Goal: Information Seeking & Learning: Check status

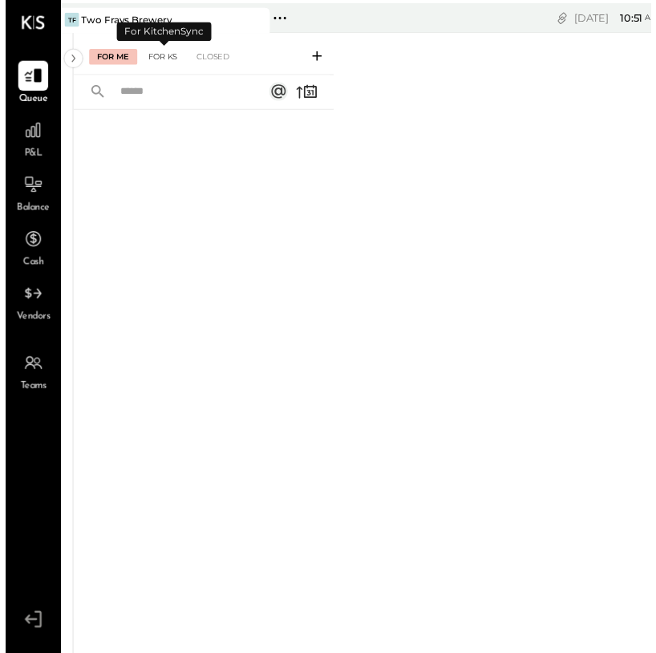
click at [164, 61] on div "For KS" at bounding box center [160, 58] width 46 height 16
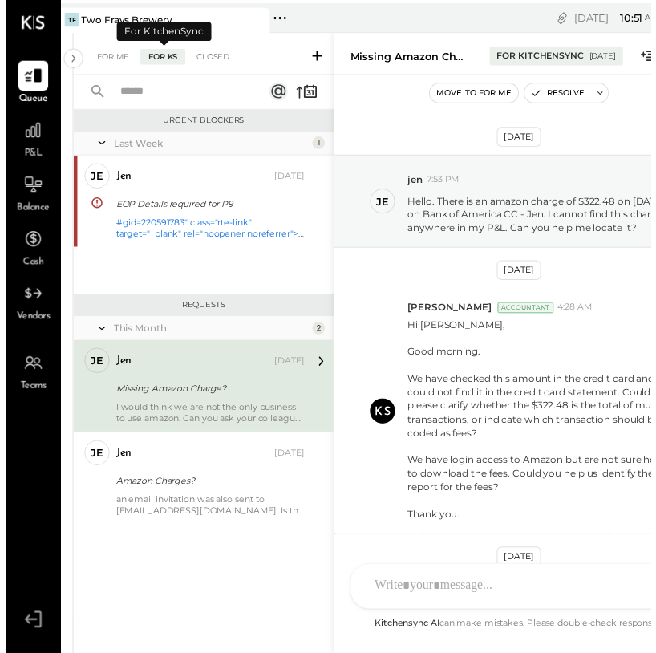
scroll to position [522, 0]
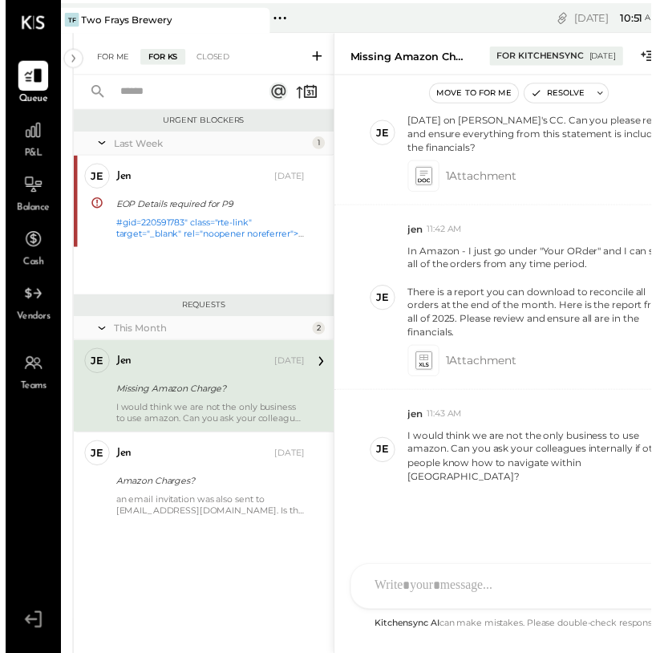
click at [100, 54] on div "For Me" at bounding box center [109, 58] width 49 height 16
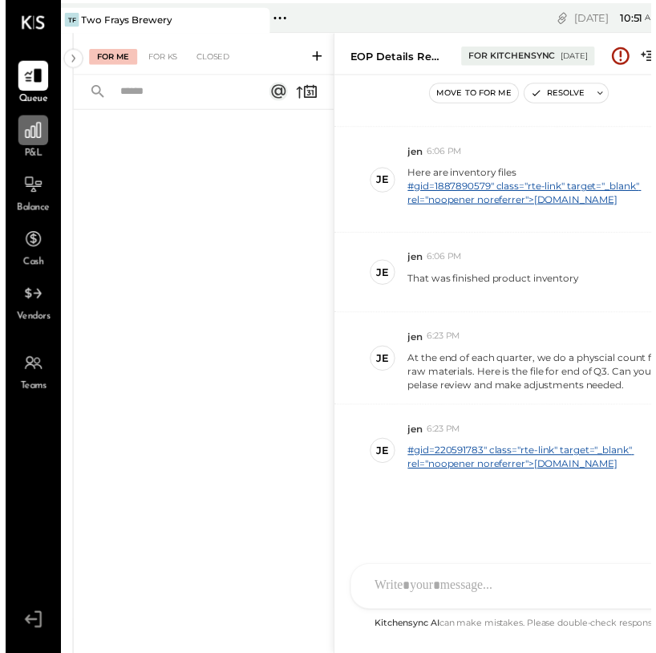
click at [32, 130] on icon at bounding box center [28, 132] width 16 height 16
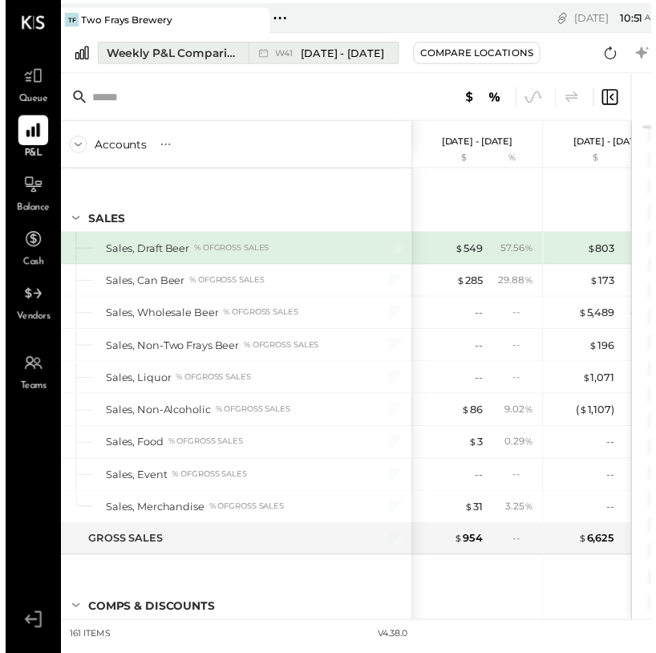
click at [148, 51] on div "Weekly P&L Comparison" at bounding box center [170, 54] width 135 height 16
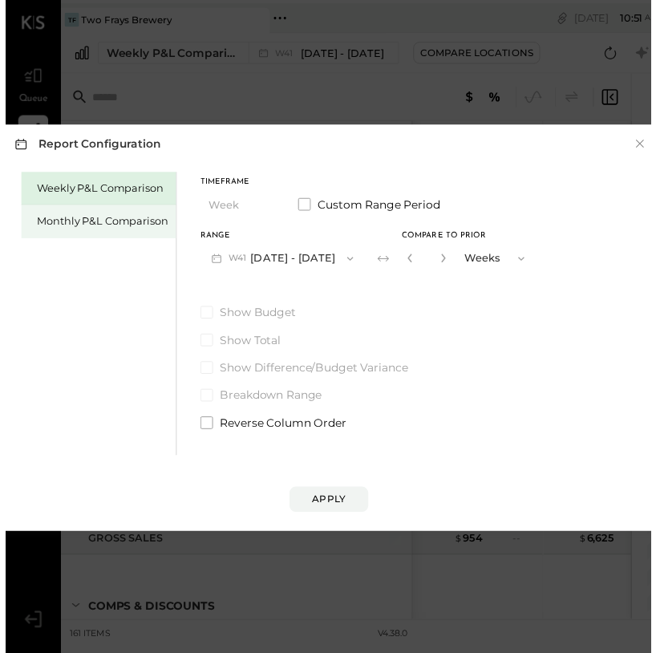
click at [112, 226] on div "Monthly P&L Comparison" at bounding box center [94, 226] width 157 height 34
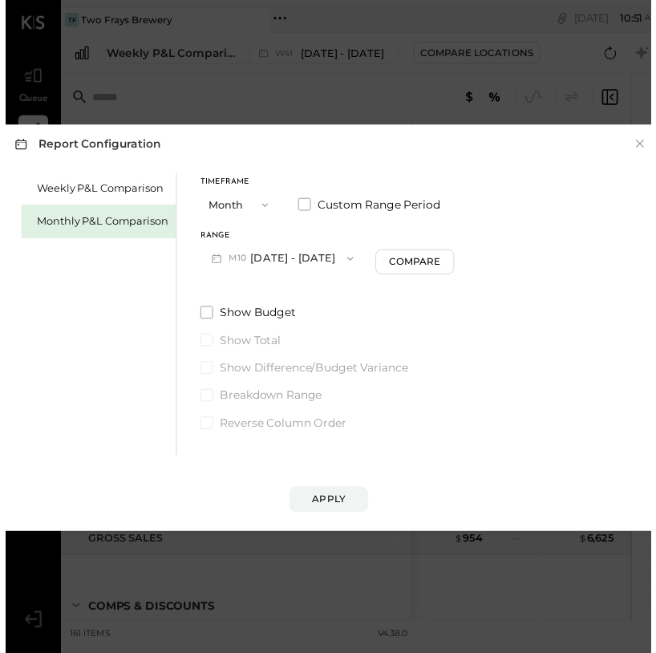
click at [345, 260] on icon "button" at bounding box center [350, 263] width 13 height 13
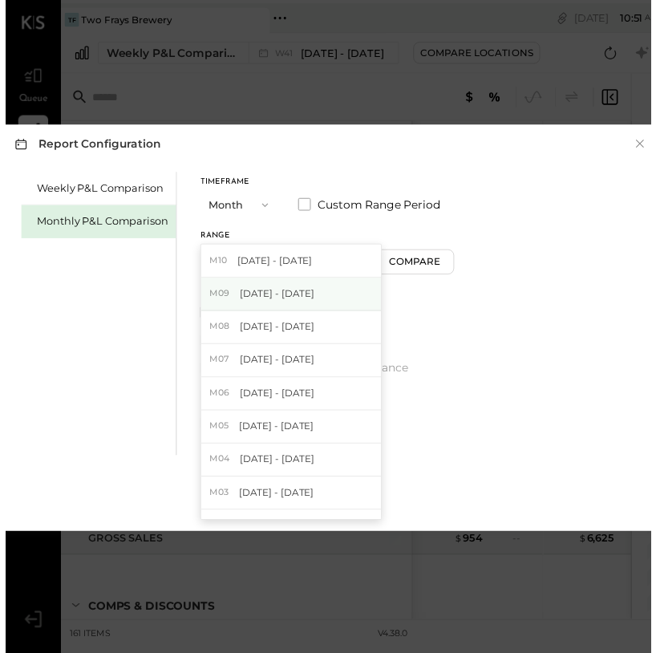
click at [310, 294] on div "M09 [DATE] - [DATE]" at bounding box center [290, 299] width 183 height 34
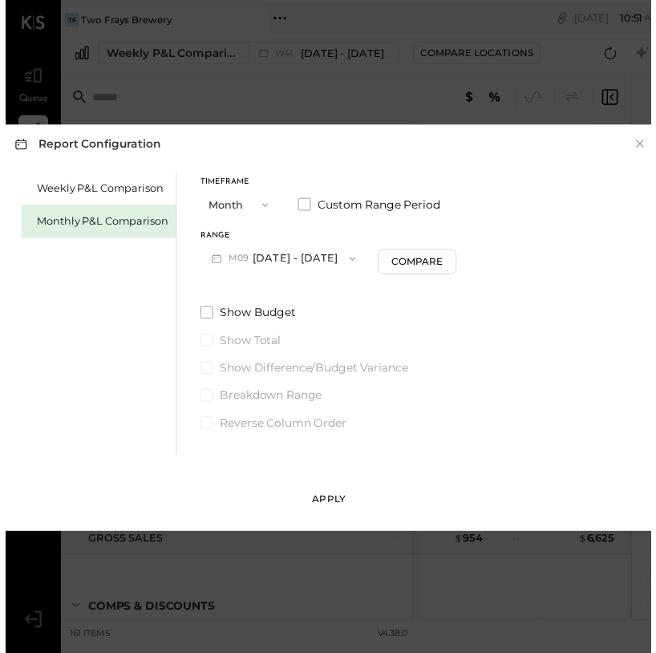
click at [335, 502] on div "Apply" at bounding box center [329, 508] width 34 height 14
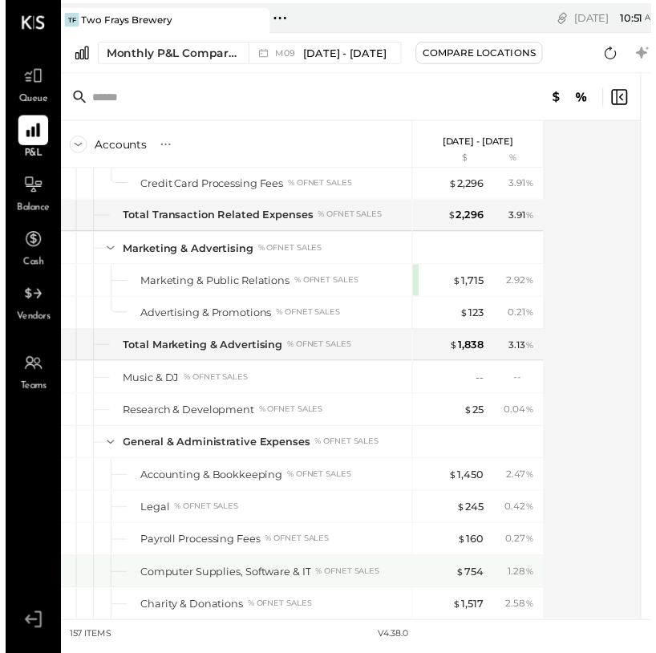
scroll to position [1792, 0]
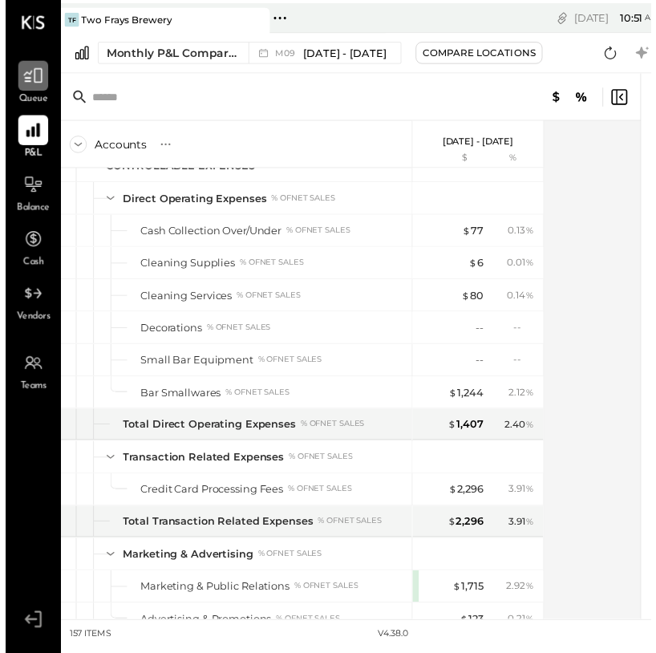
click at [39, 73] on div at bounding box center [28, 77] width 30 height 30
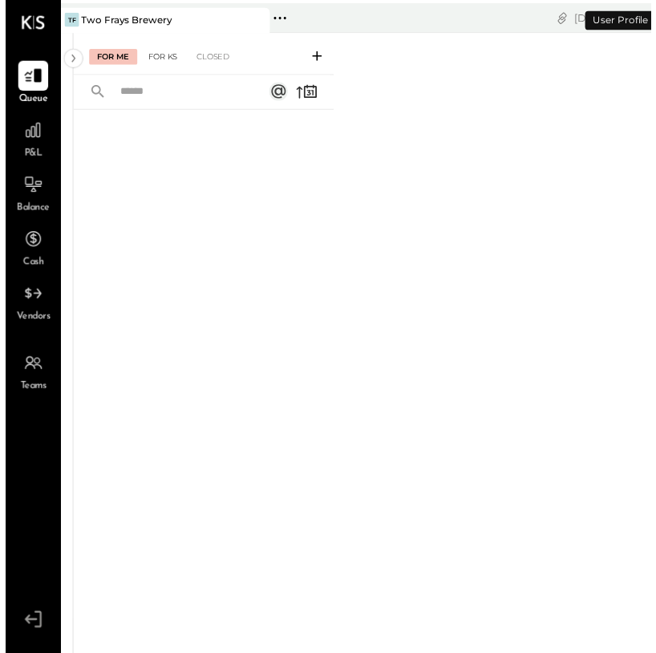
click at [159, 57] on div "For KS" at bounding box center [160, 58] width 46 height 16
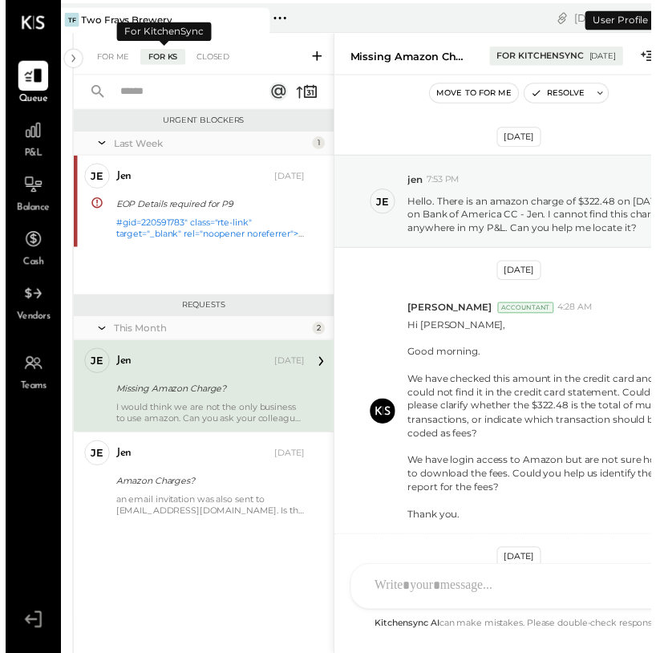
scroll to position [522, 0]
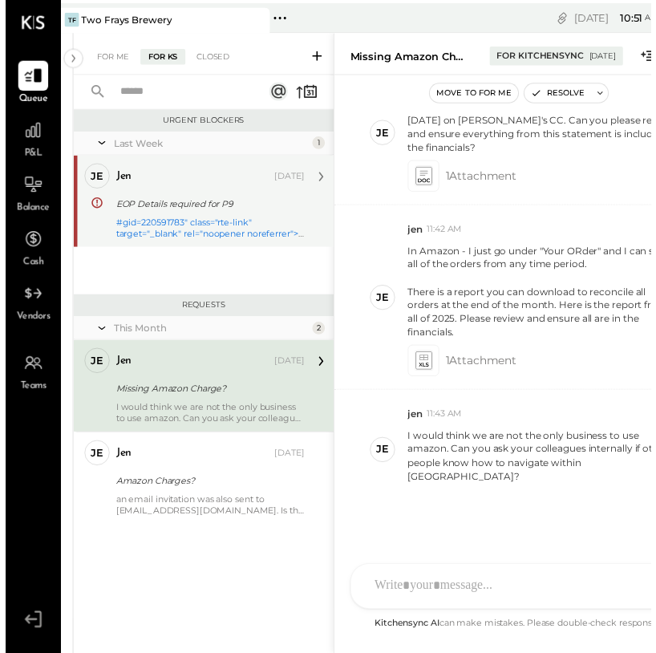
click at [224, 193] on div "jen [DATE]" at bounding box center [208, 179] width 192 height 27
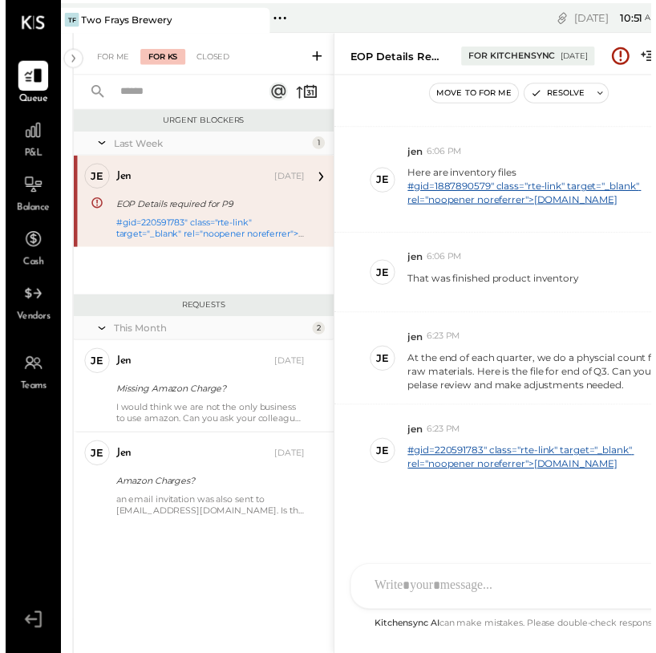
click at [430, 593] on div "SK [PERSON_NAME] M [PERSON_NAME] CR [PERSON_NAME] R [PERSON_NAME] J [PERSON_NAM…" at bounding box center [522, 596] width 343 height 47
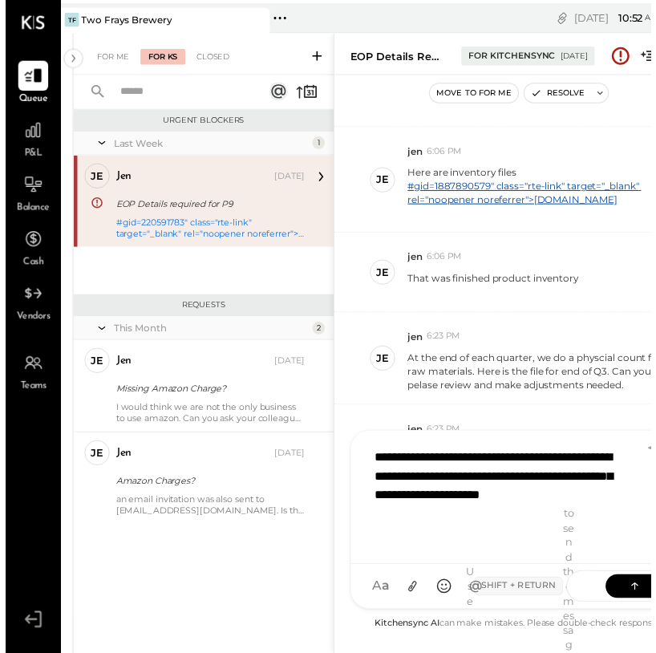
scroll to position [16, 0]
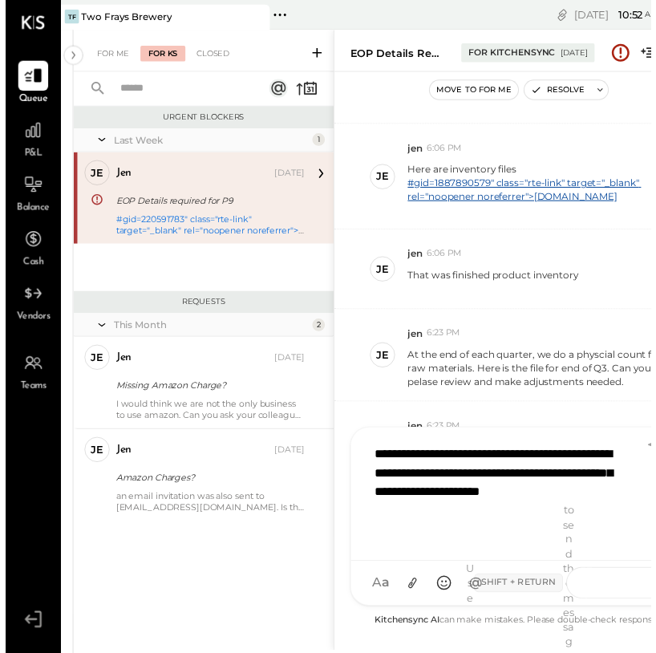
click at [639, 584] on icon at bounding box center [640, 592] width 16 height 16
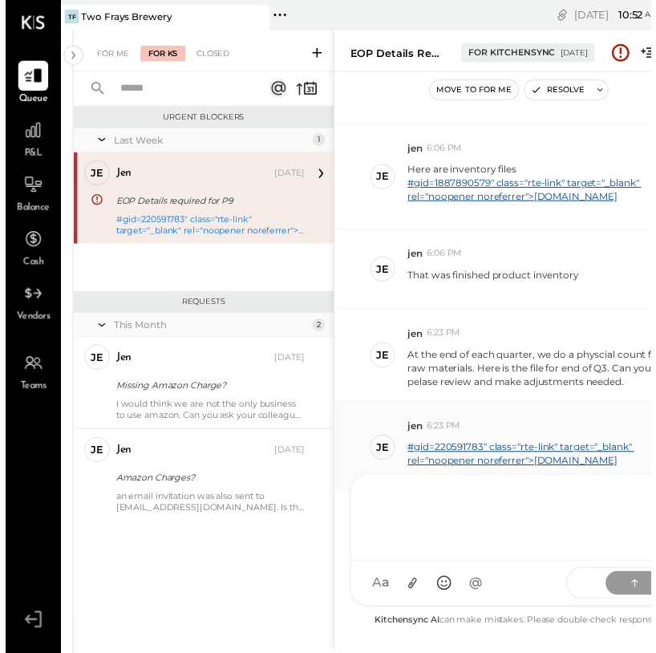
scroll to position [1483, 0]
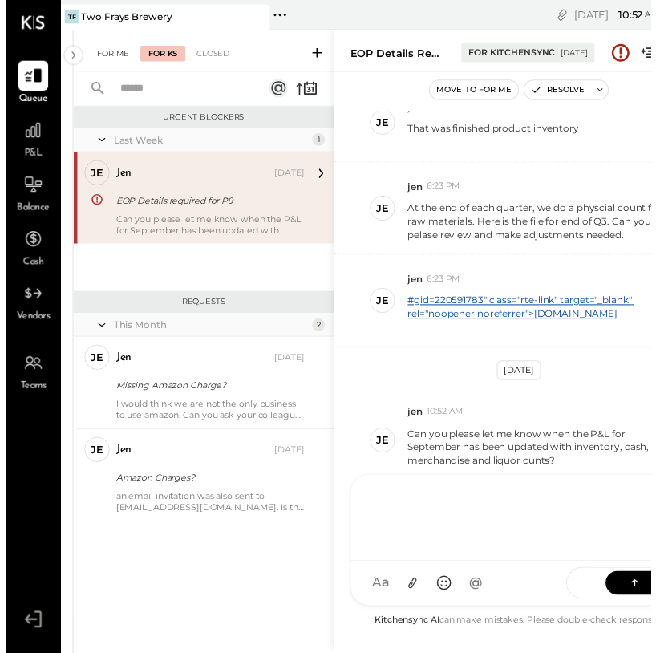
click at [108, 47] on div "For Me" at bounding box center [109, 55] width 49 height 16
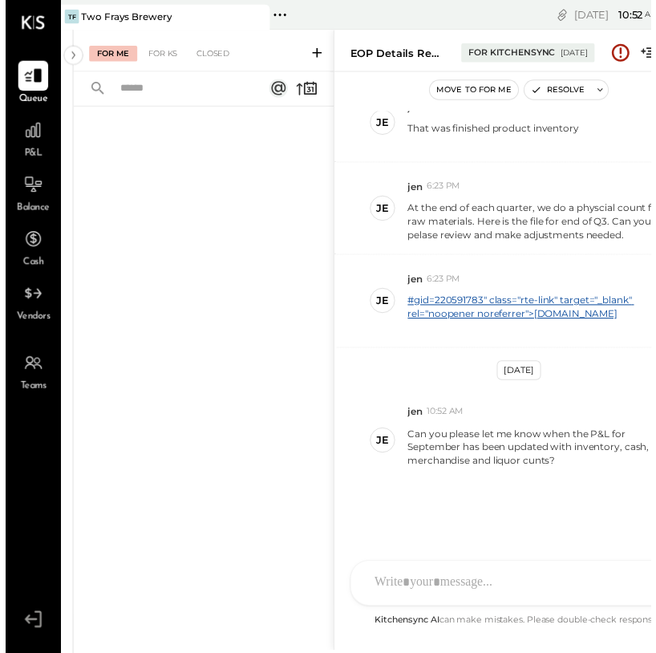
click at [160, 51] on div "For Me For KS Closed" at bounding box center [201, 51] width 265 height 43
click at [159, 47] on div "For KS" at bounding box center [160, 55] width 46 height 16
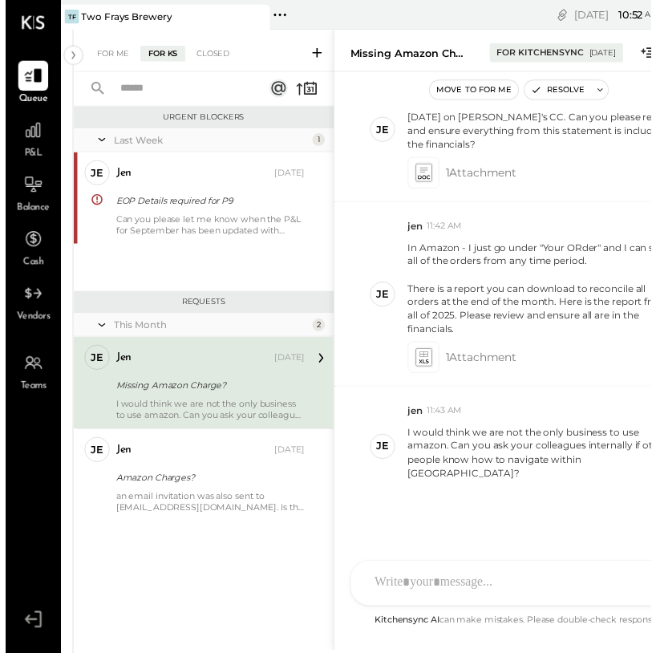
click at [185, 405] on div "I would think we are not the only business to use amazon. Can you ask your coll…" at bounding box center [208, 416] width 192 height 22
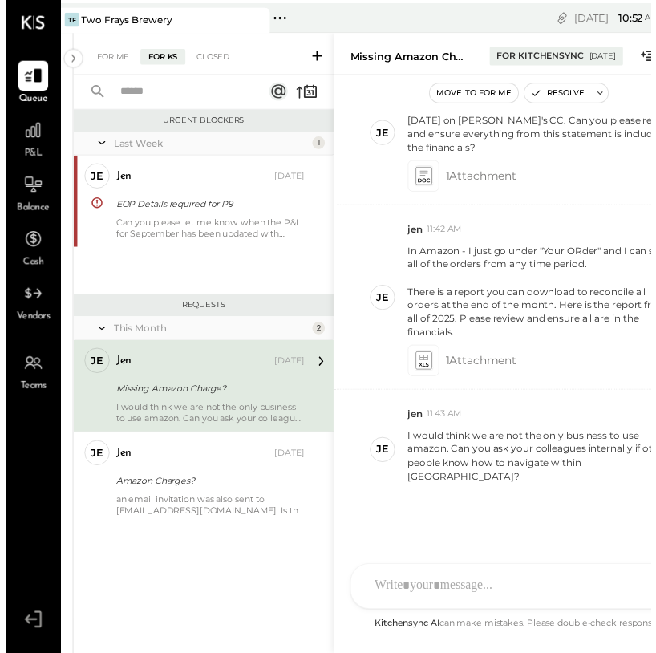
click at [463, 594] on div "SK [PERSON_NAME] M [PERSON_NAME] CR [PERSON_NAME] R [PERSON_NAME] J [PERSON_NAM…" at bounding box center [522, 596] width 343 height 47
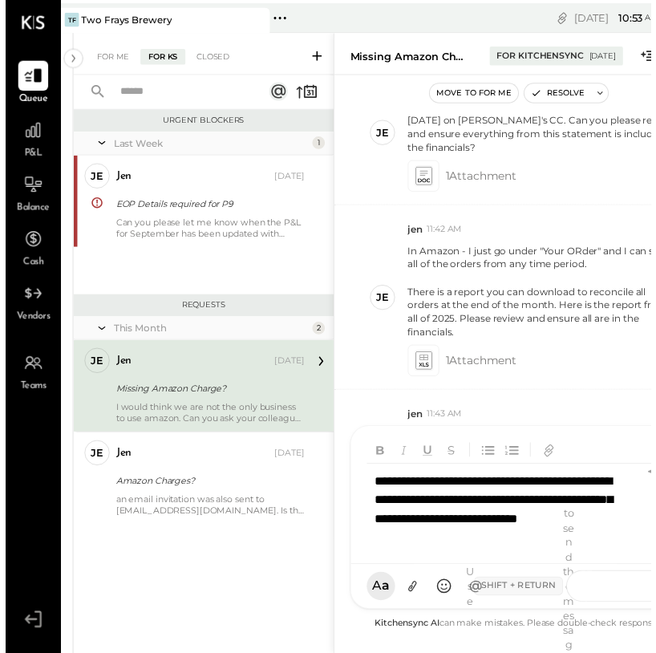
click at [622, 600] on button at bounding box center [640, 595] width 59 height 24
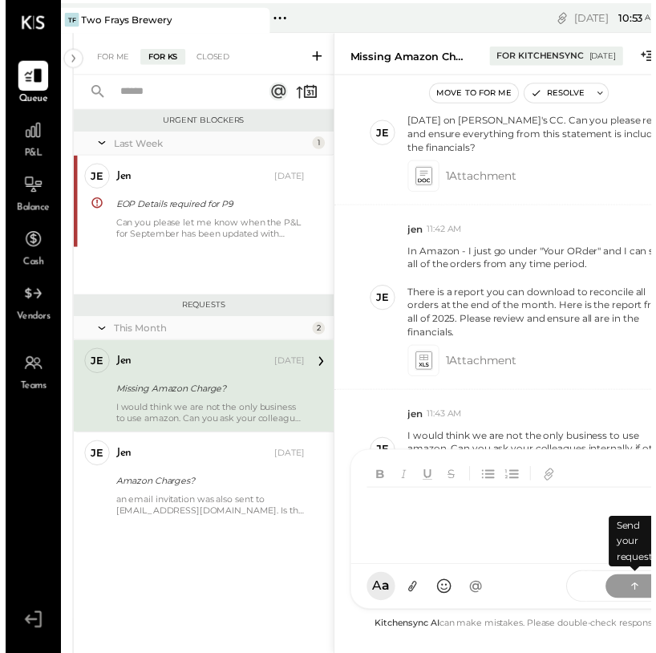
scroll to position [656, 0]
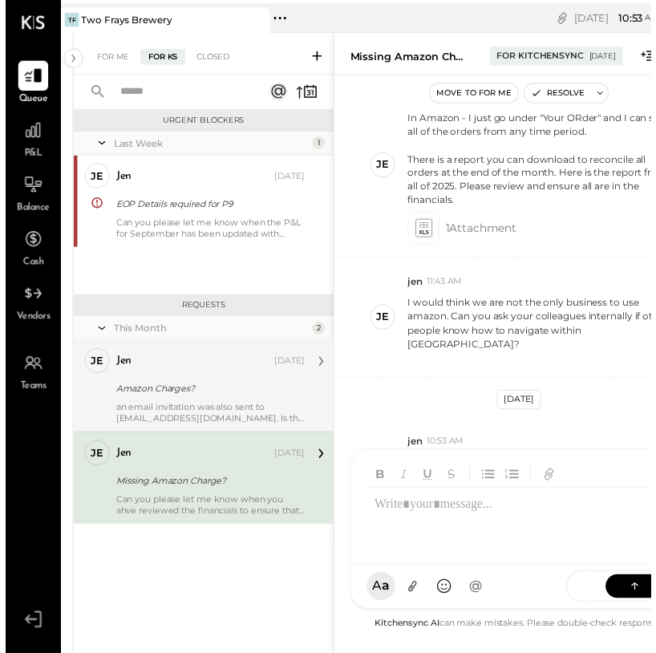
click at [214, 392] on div "Amazon Charges?" at bounding box center [205, 395] width 187 height 16
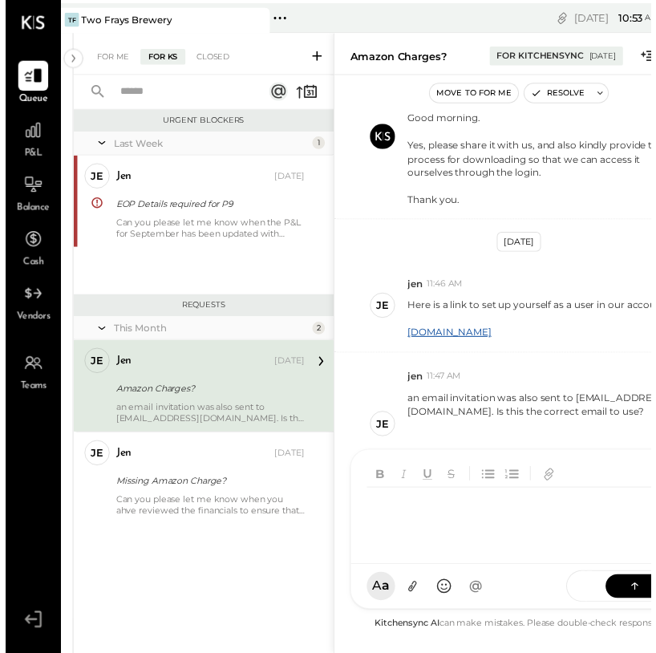
click at [432, 589] on div "SK [PERSON_NAME] M [PERSON_NAME] CR [PERSON_NAME] R [PERSON_NAME] [PERSON_NAME]…" at bounding box center [522, 538] width 343 height 163
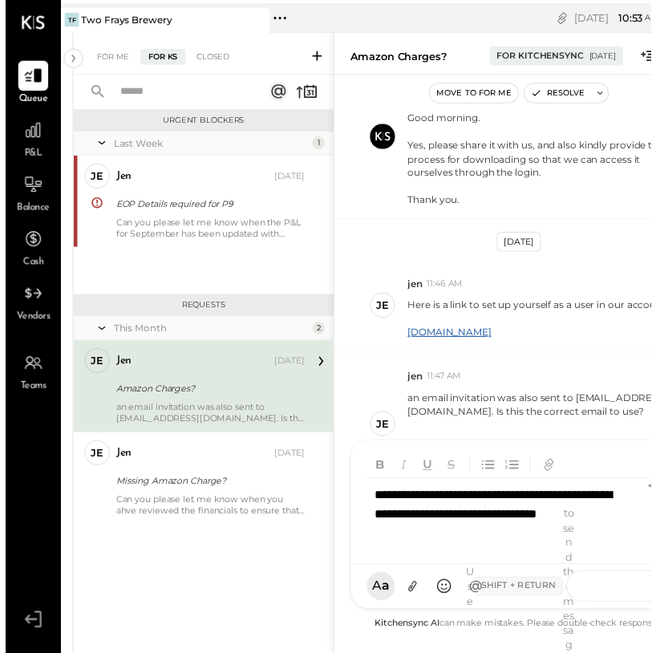
click at [645, 597] on icon at bounding box center [640, 595] width 16 height 16
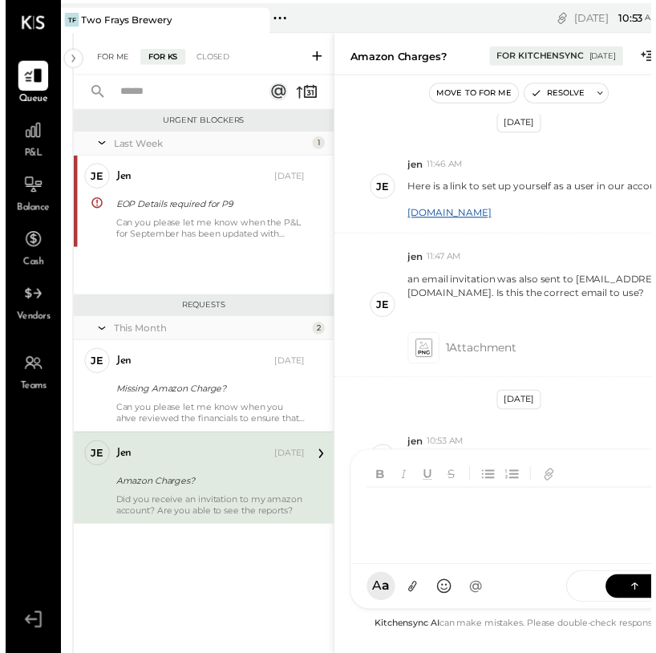
click at [114, 52] on div "For Me" at bounding box center [109, 58] width 49 height 16
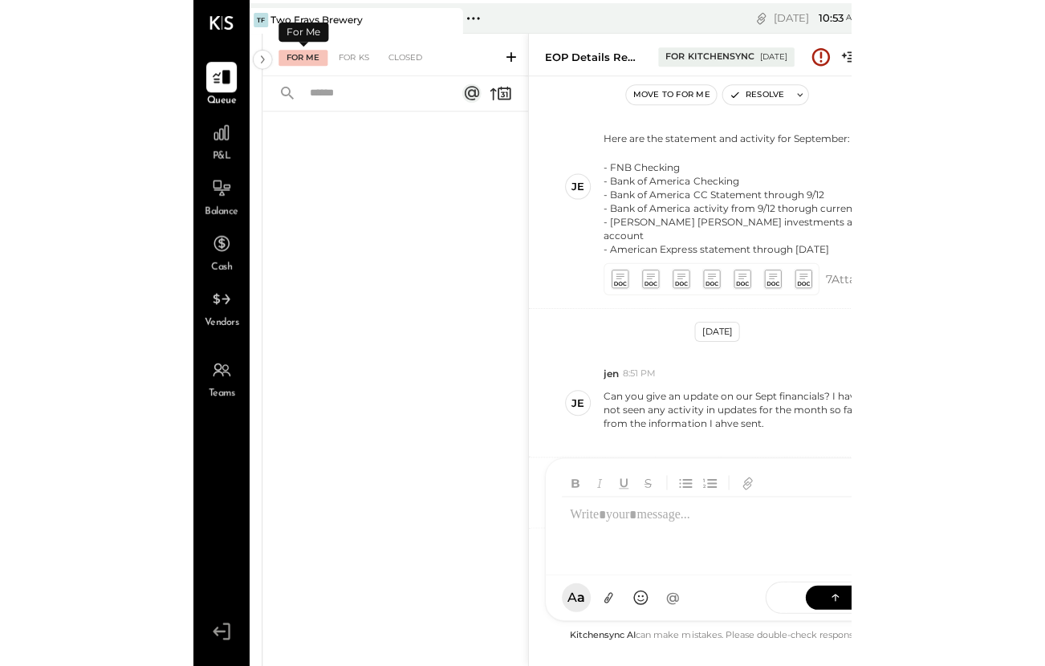
scroll to position [1483, 0]
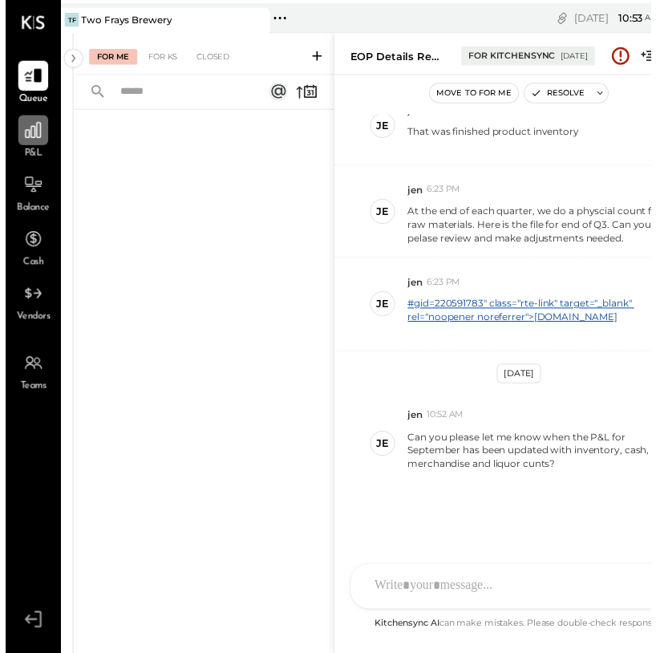
click at [35, 132] on icon at bounding box center [28, 132] width 16 height 16
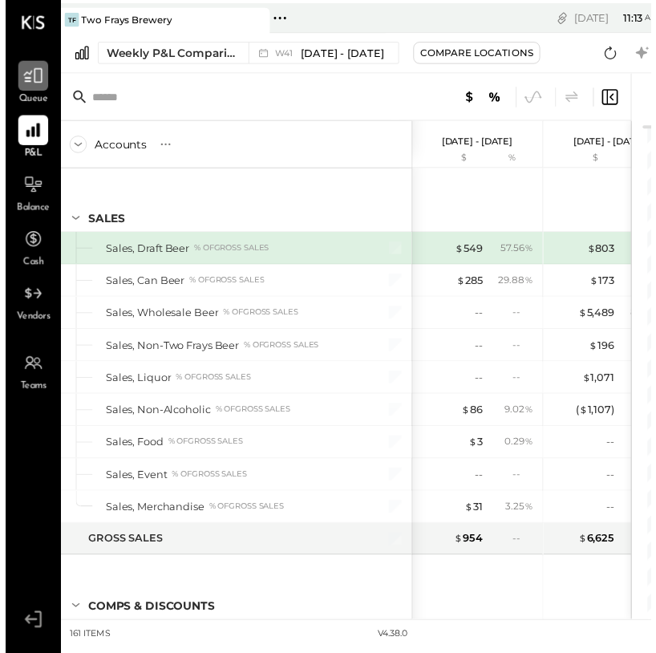
click at [34, 83] on icon at bounding box center [27, 77] width 19 height 15
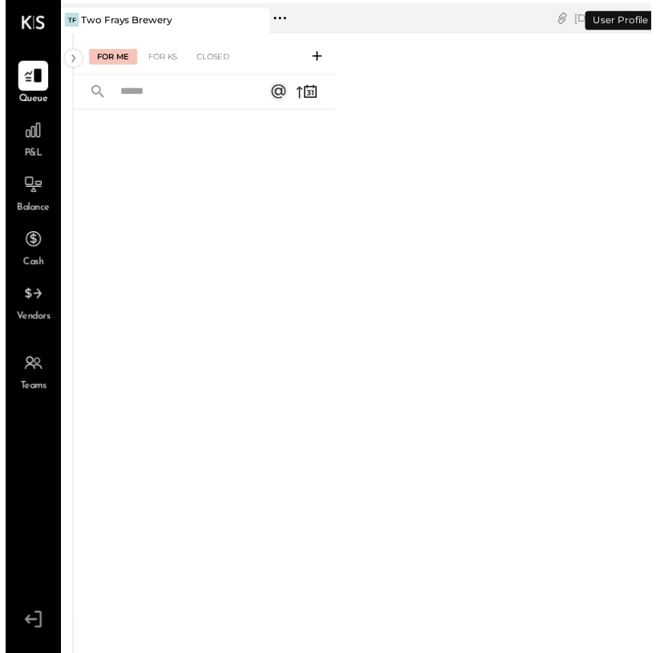
click at [321, 56] on icon at bounding box center [317, 57] width 10 height 10
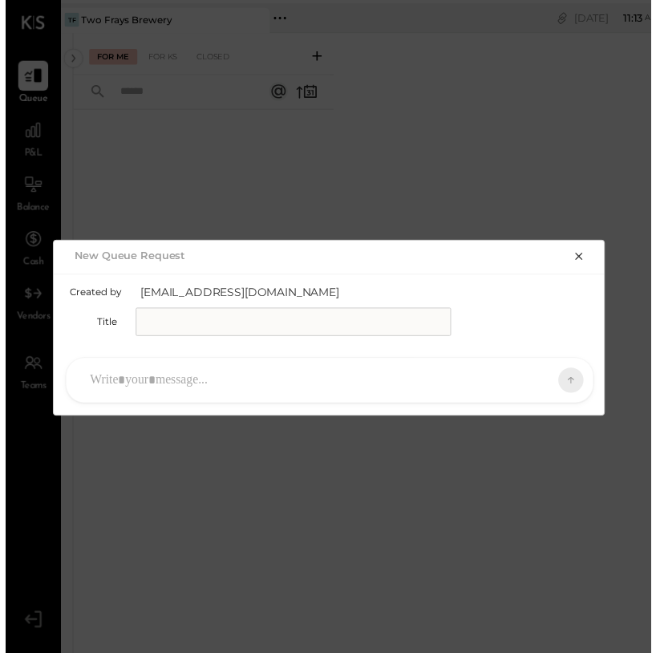
click at [205, 331] on input "text" at bounding box center [292, 327] width 321 height 29
type input "**********"
click at [182, 384] on div at bounding box center [315, 386] width 475 height 35
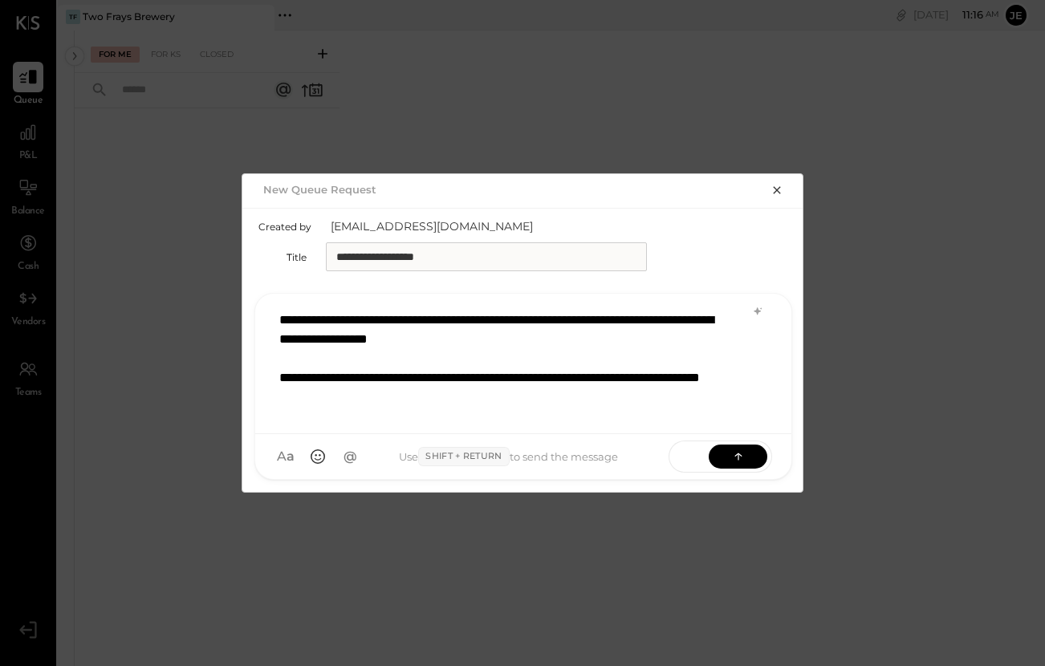
scroll to position [20, 0]
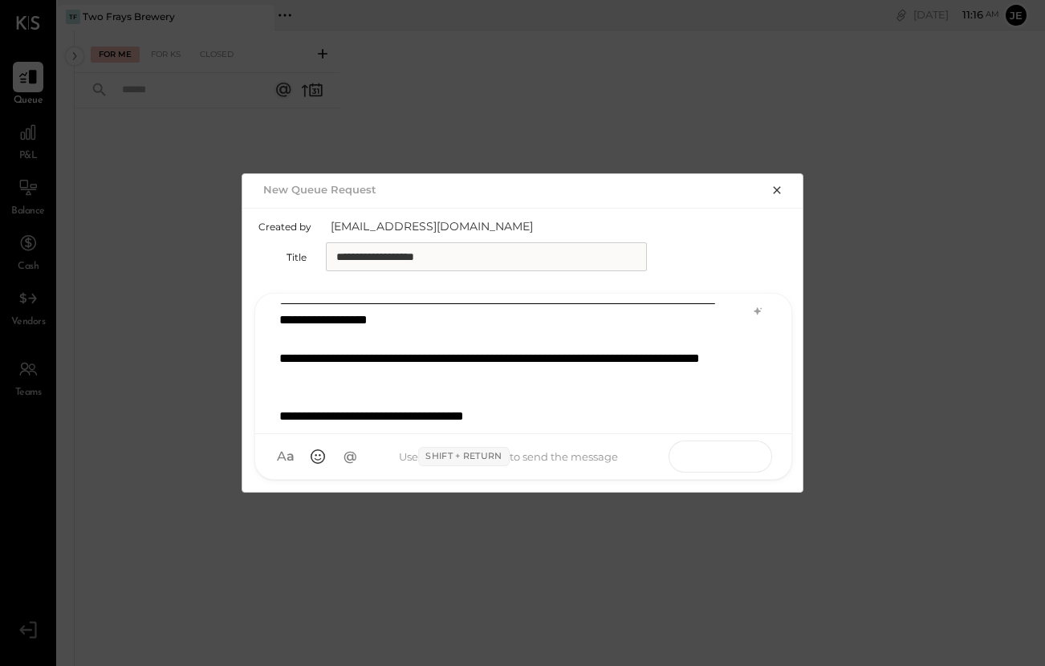
click at [657, 458] on icon at bounding box center [738, 456] width 16 height 16
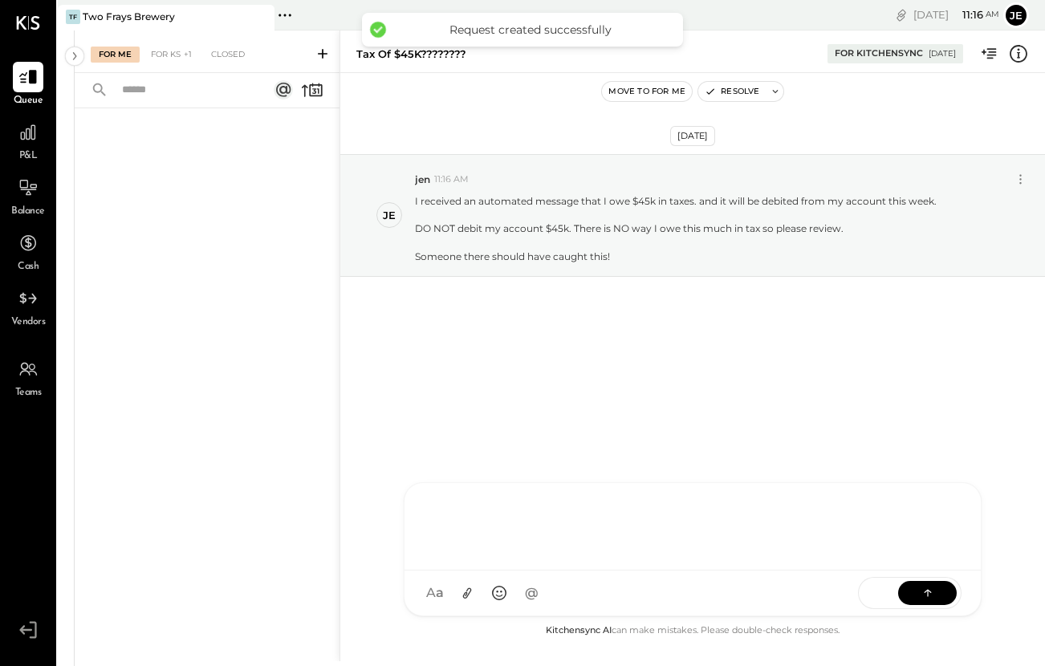
click at [632, 600] on div "SK [PERSON_NAME] M [PERSON_NAME] CR [PERSON_NAME] R [PERSON_NAME] [PERSON_NAME]…" at bounding box center [693, 549] width 578 height 134
click at [470, 591] on icon at bounding box center [467, 593] width 9 height 11
click at [463, 595] on icon at bounding box center [467, 593] width 9 height 11
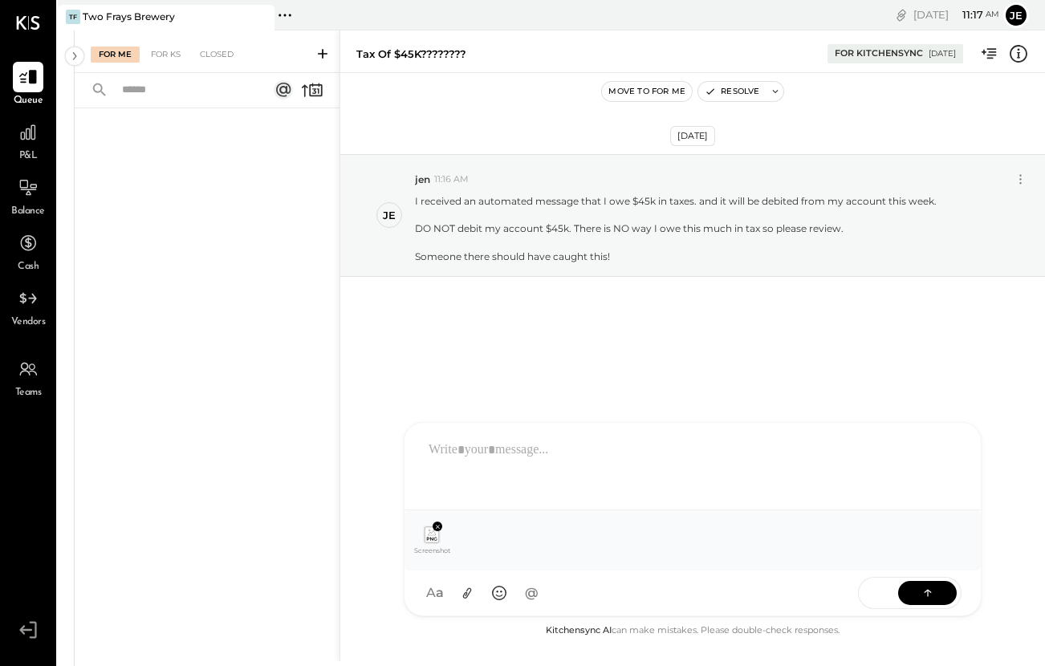
click at [657, 595] on icon at bounding box center [927, 593] width 16 height 16
click at [657, 593] on icon at bounding box center [927, 593] width 16 height 16
click at [657, 593] on button at bounding box center [927, 593] width 59 height 24
click at [657, 594] on button at bounding box center [927, 593] width 59 height 24
click at [657, 581] on button at bounding box center [927, 593] width 59 height 24
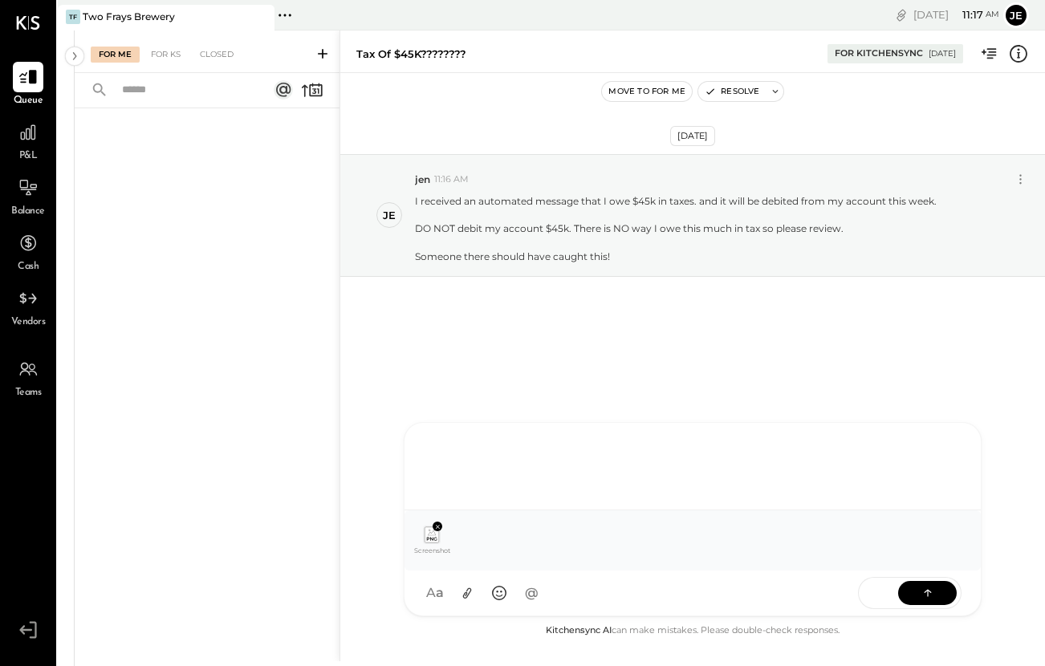
click at [657, 453] on div at bounding box center [692, 464] width 544 height 64
click at [657, 594] on button at bounding box center [927, 592] width 59 height 24
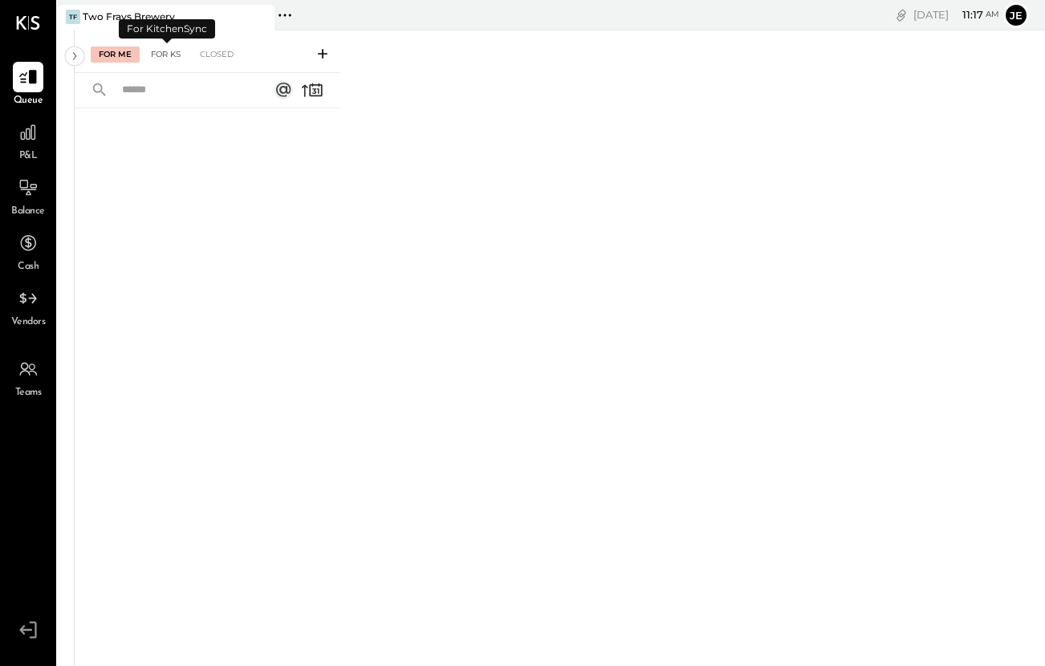
click at [164, 51] on div "For KS" at bounding box center [166, 55] width 46 height 16
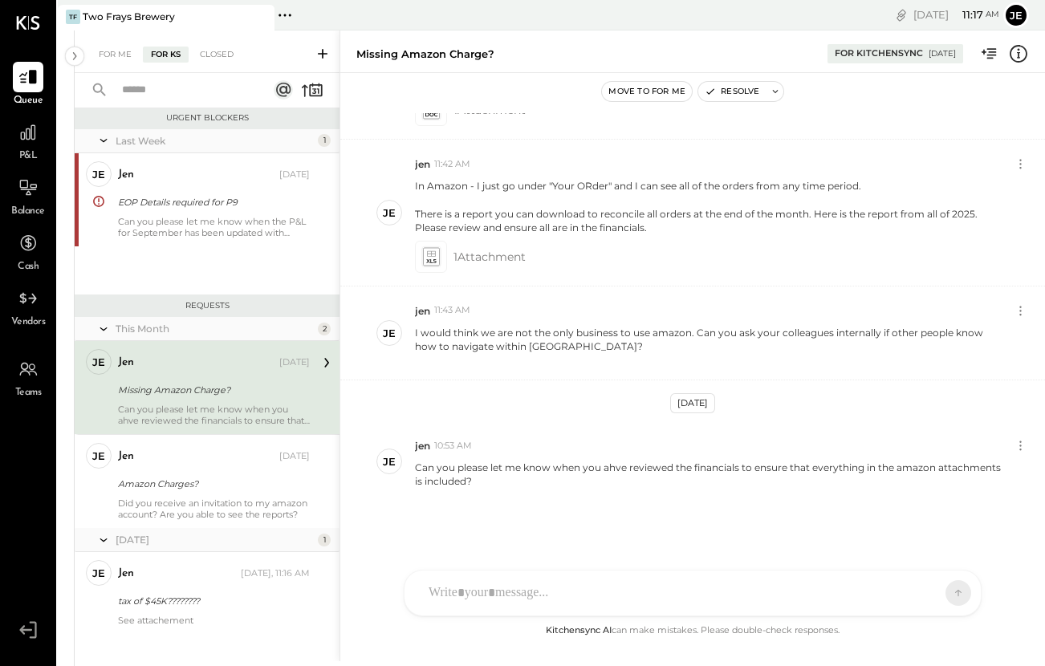
scroll to position [16, 0]
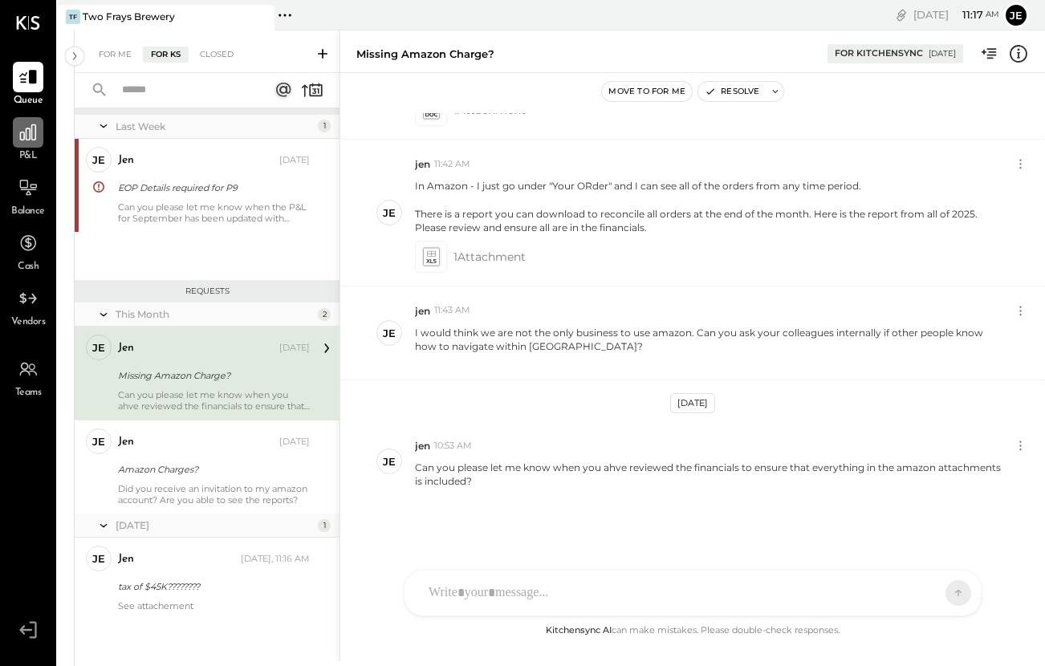
click at [26, 136] on icon at bounding box center [28, 132] width 16 height 16
